Goal: Task Accomplishment & Management: Use online tool/utility

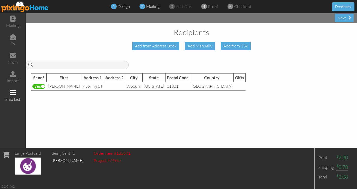
click at [122, 7] on span "design" at bounding box center [124, 6] width 12 height 5
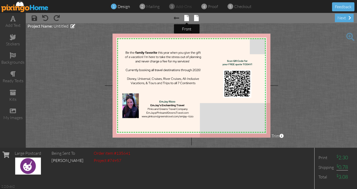
click at [187, 20] on span at bounding box center [186, 18] width 5 height 6
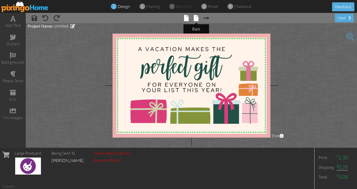
click at [197, 18] on span at bounding box center [196, 18] width 5 height 6
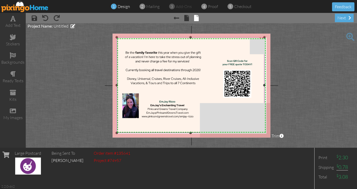
click at [206, 89] on img at bounding box center [191, 85] width 148 height 96
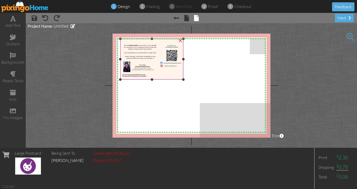
click at [176, 79] on div "×" at bounding box center [151, 59] width 63 height 41
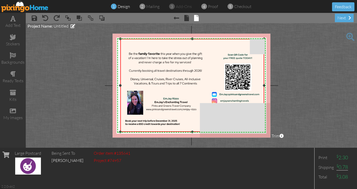
drag, startPoint x: 183, startPoint y: 78, endPoint x: 281, endPoint y: 131, distance: 110.9
click at [281, 131] on project-studio-wrapper "X X X X X X X X X X X X X X X X X X X X X X X X X X X X X X X X X X X X X X X X…" at bounding box center [191, 85] width 331 height 124
drag, startPoint x: 120, startPoint y: 38, endPoint x: 113, endPoint y: 37, distance: 6.7
click at [113, 37] on div "X X X X X X X X X X X X X X X X X X X X X X X X X X X X X X X X X X X X X X X X…" at bounding box center [191, 85] width 158 height 104
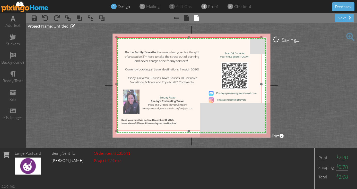
drag, startPoint x: 197, startPoint y: 76, endPoint x: 194, endPoint y: 75, distance: 2.9
click at [194, 75] on img at bounding box center [188, 84] width 145 height 94
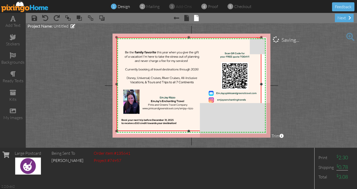
drag, startPoint x: 261, startPoint y: 83, endPoint x: 271, endPoint y: 83, distance: 9.3
click at [271, 83] on project-studio-wrapper "X X X X X X X X X X X X X X X X X X X X X X X X X X X X X X X X X X X X X X X X…" at bounding box center [191, 85] width 331 height 124
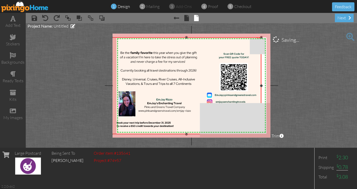
drag, startPoint x: 116, startPoint y: 130, endPoint x: 115, endPoint y: 134, distance: 3.5
click at [115, 134] on div "×" at bounding box center [186, 85] width 150 height 97
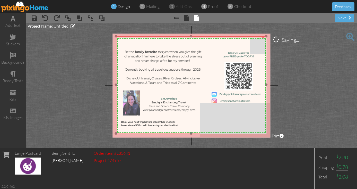
drag, startPoint x: 154, startPoint y: 108, endPoint x: 159, endPoint y: 107, distance: 5.0
click at [159, 107] on img at bounding box center [191, 84] width 150 height 97
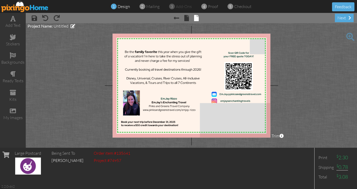
click at [307, 88] on project-studio-wrapper "X X X X X X X X X X X X X X X X X X X X X X X X X X X X X X X X X X X X X X X X…" at bounding box center [191, 85] width 331 height 124
click at [305, 90] on project-studio-wrapper "X X X X X X X X X X X X X X X X X X X X X X X X X X X X X X X X X X X X X X X X…" at bounding box center [191, 85] width 331 height 124
click at [343, 20] on div "next" at bounding box center [344, 18] width 19 height 8
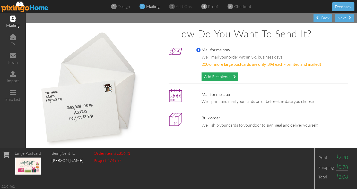
click at [227, 75] on div "Add Recipients" at bounding box center [220, 76] width 37 height 8
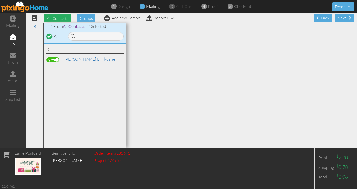
click at [64, 20] on span "All Contacts" at bounding box center [57, 18] width 27 height 8
click at [84, 20] on span "Groups" at bounding box center [86, 18] width 19 height 8
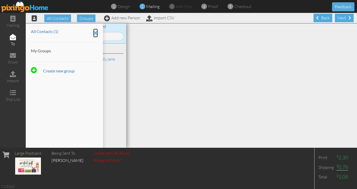
click at [95, 32] on icon at bounding box center [95, 33] width 5 height 9
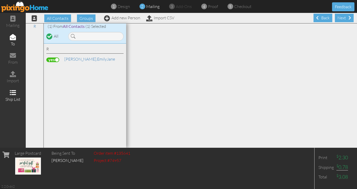
click at [14, 95] on div "ship list" at bounding box center [13, 96] width 26 height 18
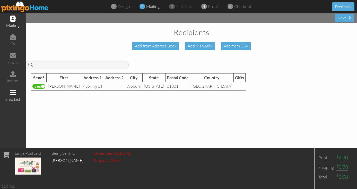
click at [12, 24] on div "mailing" at bounding box center [13, 25] width 26 height 6
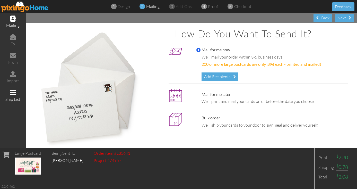
click at [15, 99] on div "ship list" at bounding box center [13, 99] width 26 height 6
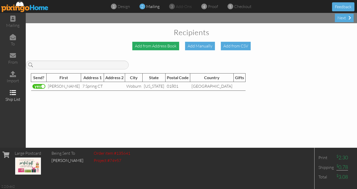
click at [168, 47] on div "Add from Address Book" at bounding box center [155, 46] width 47 height 8
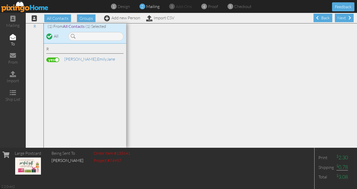
click at [52, 59] on label at bounding box center [52, 59] width 13 height 5
click at [0, 0] on input "checkbox" at bounding box center [0, 0] width 0 height 0
click at [56, 59] on label at bounding box center [52, 59] width 13 height 5
click at [0, 0] on input "checkbox" at bounding box center [0, 0] width 0 height 0
click at [13, 23] on div "mailing" at bounding box center [13, 25] width 26 height 6
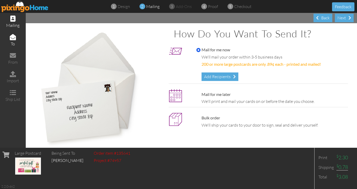
click at [12, 41] on div "to" at bounding box center [13, 44] width 26 height 6
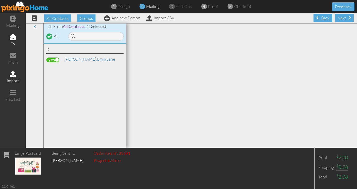
click at [13, 79] on div "import" at bounding box center [13, 81] width 26 height 6
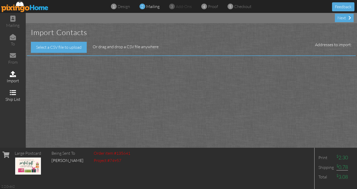
click at [14, 92] on span at bounding box center [13, 92] width 6 height 6
